Goal: Task Accomplishment & Management: Use online tool/utility

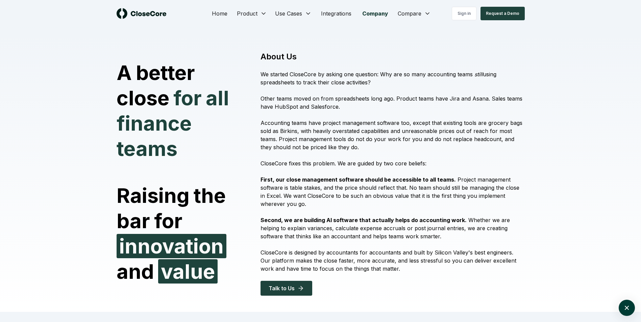
scroll to position [1491, 0]
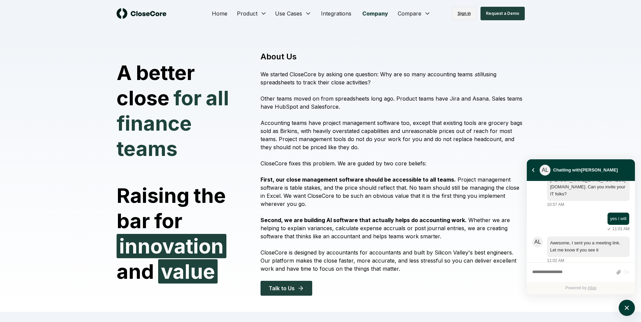
click at [466, 14] on link "Sign in" at bounding box center [464, 14] width 25 height 14
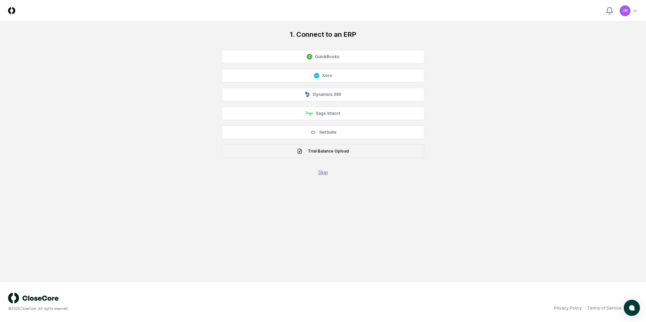
click at [334, 155] on button "Trial Balance Upload" at bounding box center [323, 152] width 203 height 14
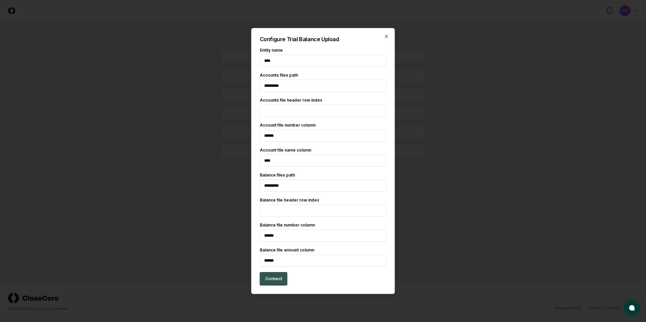
type input "****"
click at [273, 281] on button "Connect" at bounding box center [274, 279] width 28 height 14
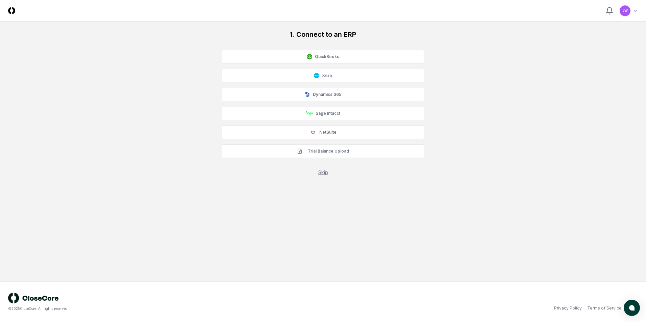
click at [325, 173] on link "Skip" at bounding box center [323, 173] width 10 height 6
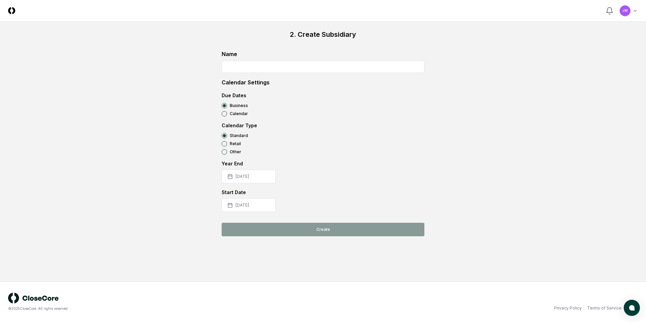
click at [330, 71] on input at bounding box center [323, 67] width 203 height 12
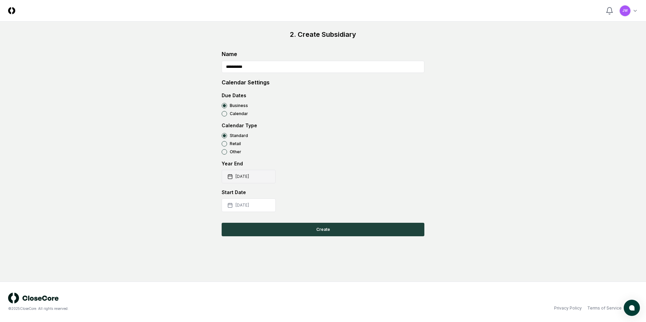
type input "**********"
click at [260, 177] on button "2025-12-31" at bounding box center [249, 177] width 54 height 14
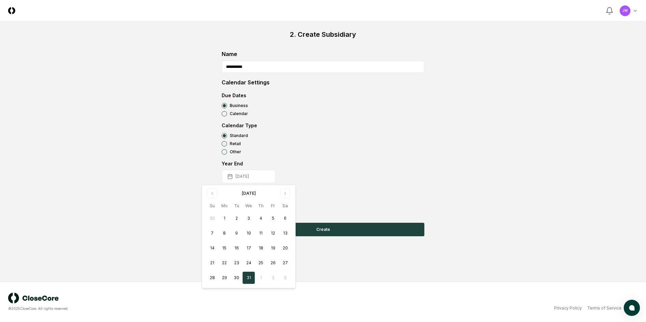
click at [283, 194] on div "December 2025" at bounding box center [248, 192] width 85 height 7
click at [286, 194] on div "December 2025" at bounding box center [248, 192] width 85 height 7
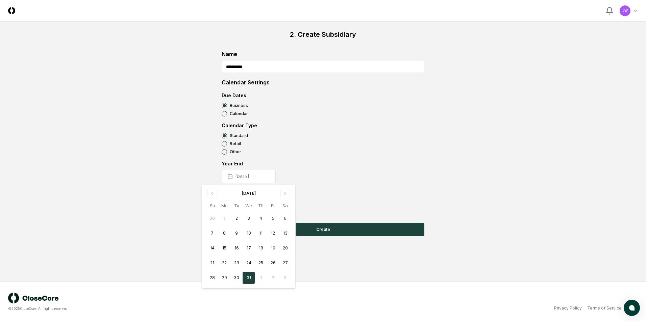
click at [331, 172] on div "Year End 2025-12-31 December 2025 Su Mo Tu We Th Fr Sa 30 1 2 3 4 5 6 7 8 9 10 …" at bounding box center [323, 171] width 203 height 23
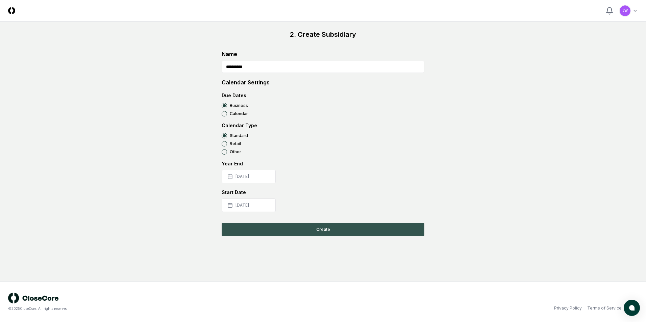
click at [324, 232] on button "Create" at bounding box center [323, 230] width 203 height 14
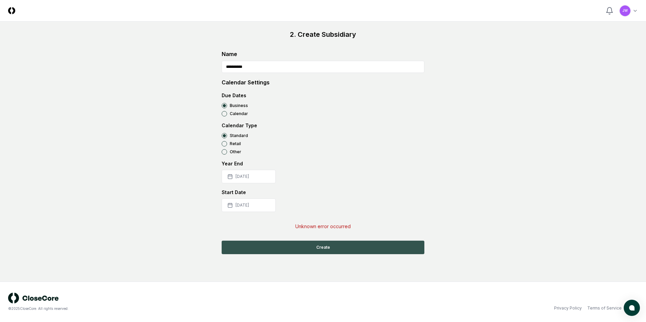
click at [325, 247] on button "Create" at bounding box center [323, 248] width 203 height 14
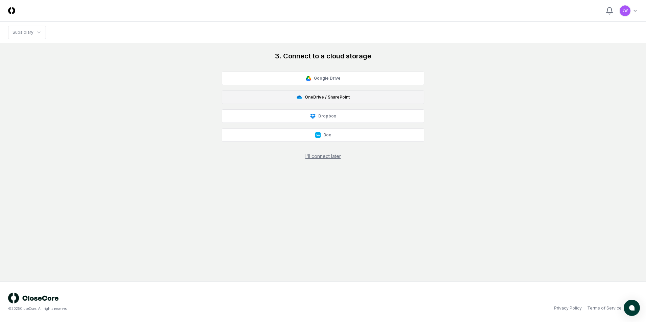
click at [338, 101] on button "OneDrive / SharePoint" at bounding box center [323, 98] width 203 height 14
click at [334, 98] on button "OneDrive / SharePoint" at bounding box center [323, 98] width 203 height 14
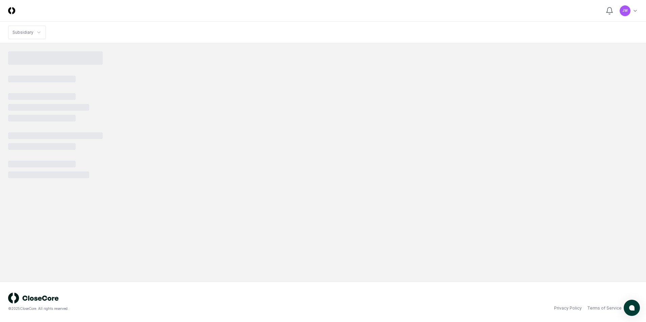
click at [221, 35] on nav "Subsidiary" at bounding box center [323, 33] width 646 height 22
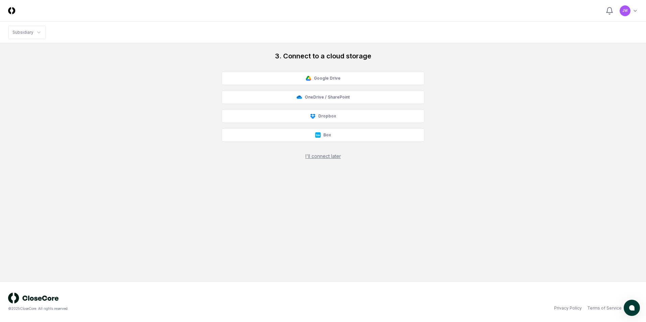
click at [12, 12] on img at bounding box center [11, 10] width 7 height 7
click at [321, 97] on button "OneDrive / SharePoint" at bounding box center [323, 98] width 203 height 14
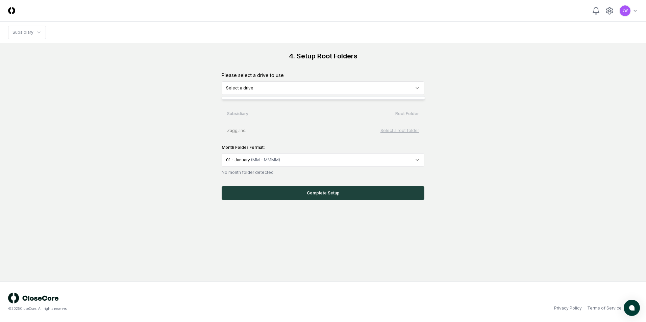
click at [413, 86] on html "CloseCore Toggle navigation menu JW Toggle user menu Subsidiary 4. Setup Root F…" at bounding box center [323, 161] width 646 height 322
click at [409, 88] on html "CloseCore Toggle navigation menu JW Toggle user menu Subsidiary 4. Setup Root F…" at bounding box center [323, 161] width 646 height 322
